Goal: Information Seeking & Learning: Learn about a topic

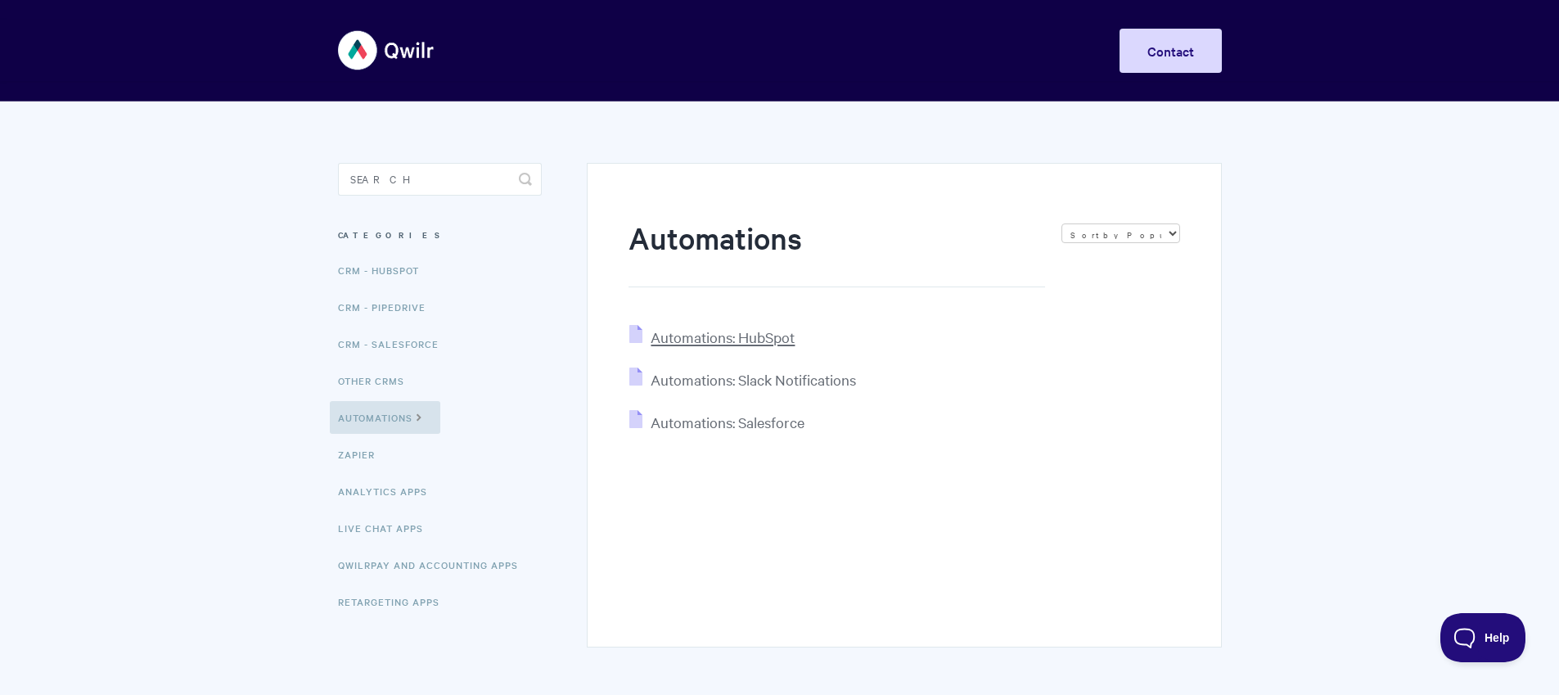
click at [753, 346] on span "Automations: HubSpot" at bounding box center [722, 336] width 144 height 19
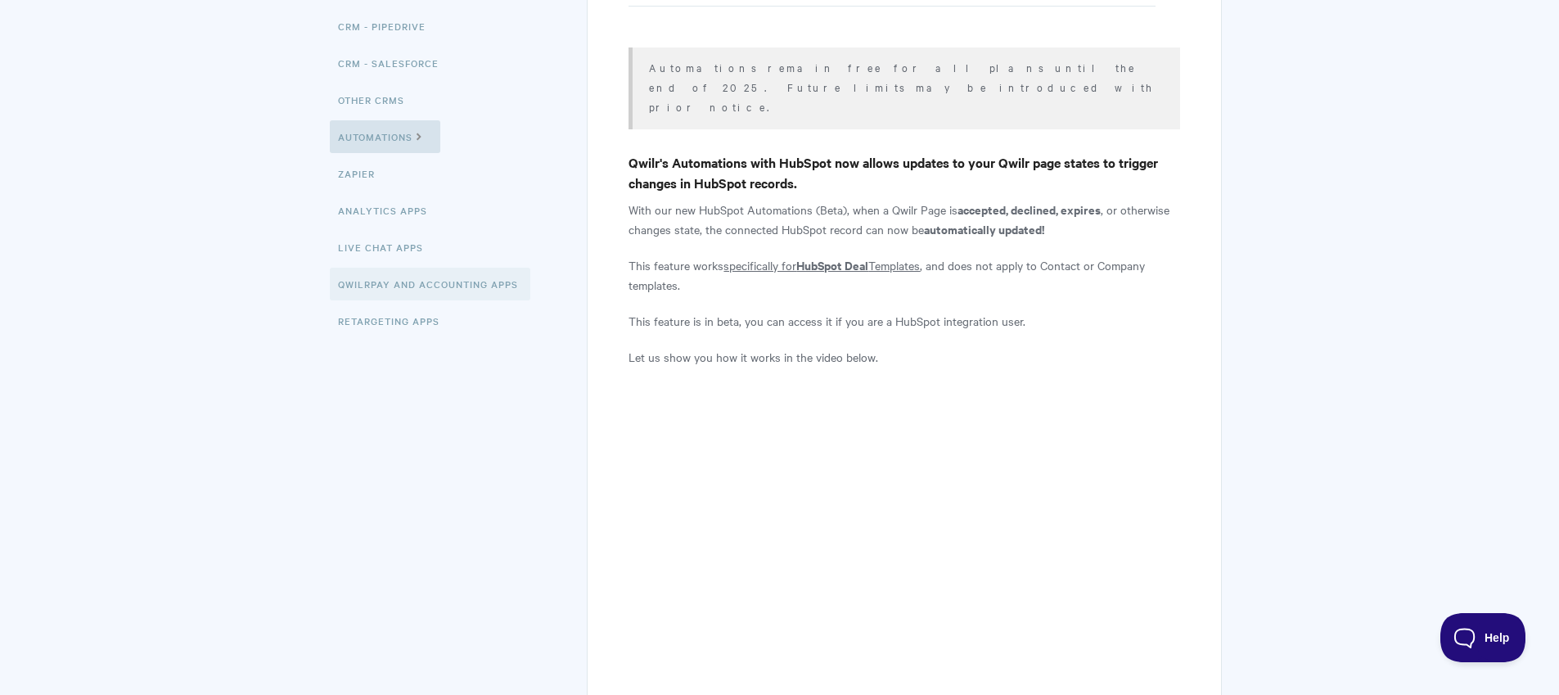
scroll to position [217, 0]
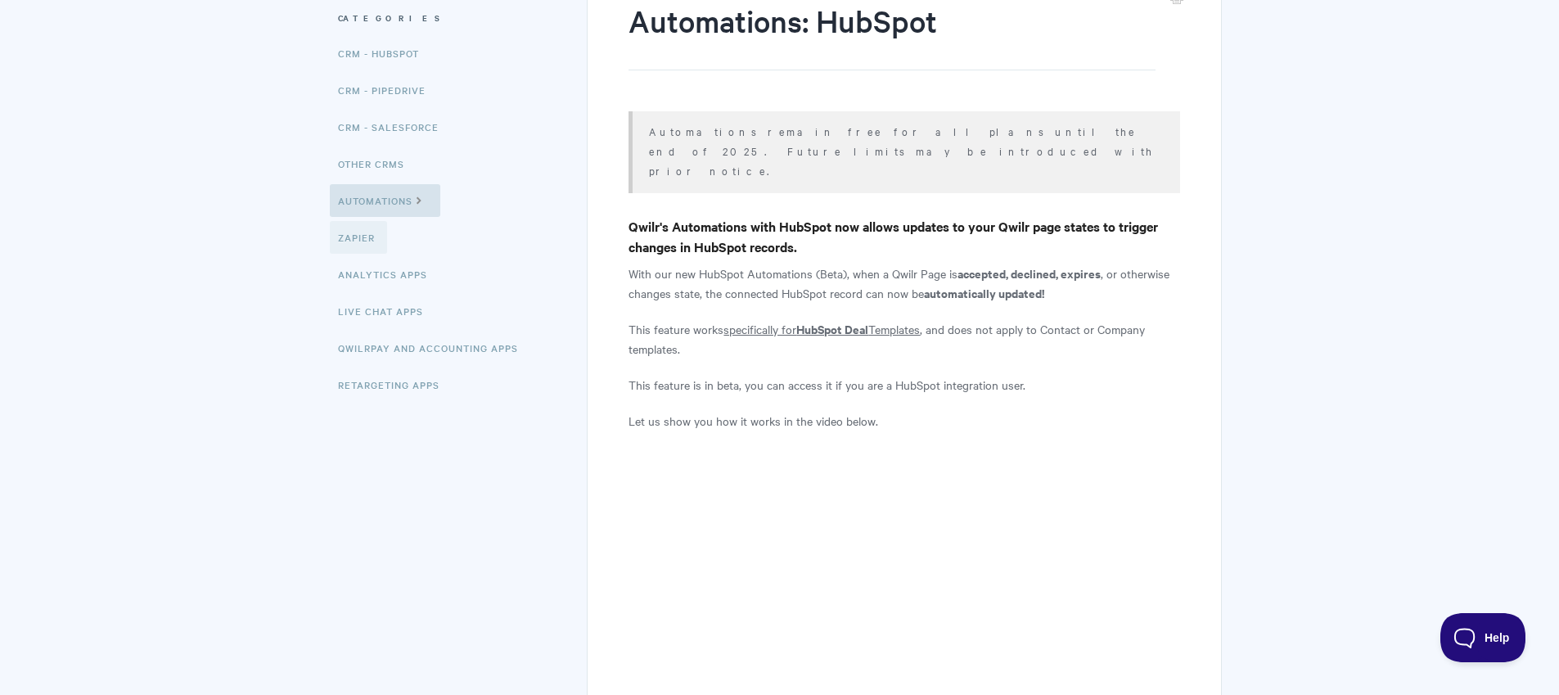
click at [356, 237] on link "Zapier" at bounding box center [358, 237] width 57 height 33
